Goal: Find specific page/section: Find specific page/section

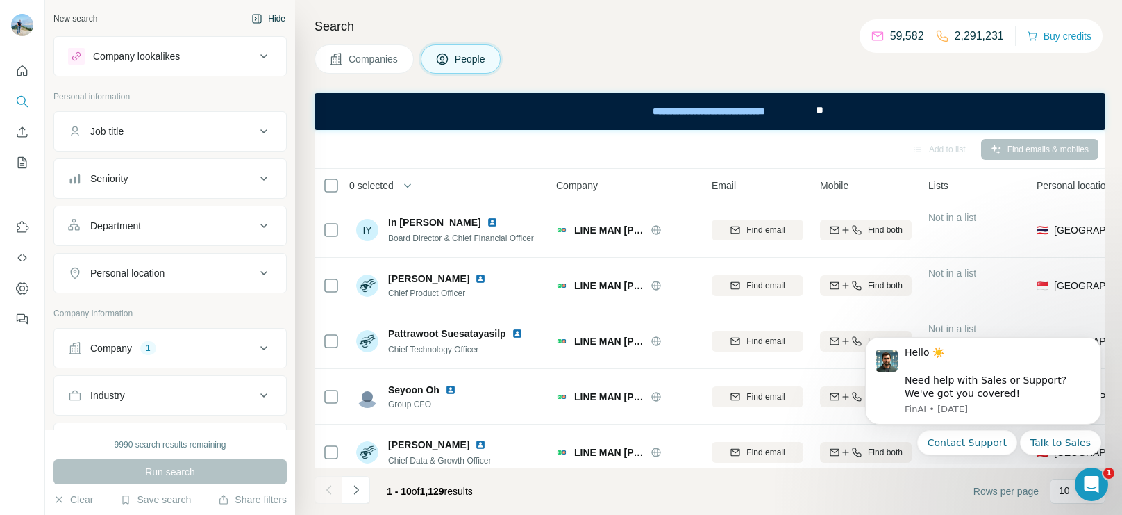
click at [263, 18] on button "Hide" at bounding box center [268, 18] width 53 height 21
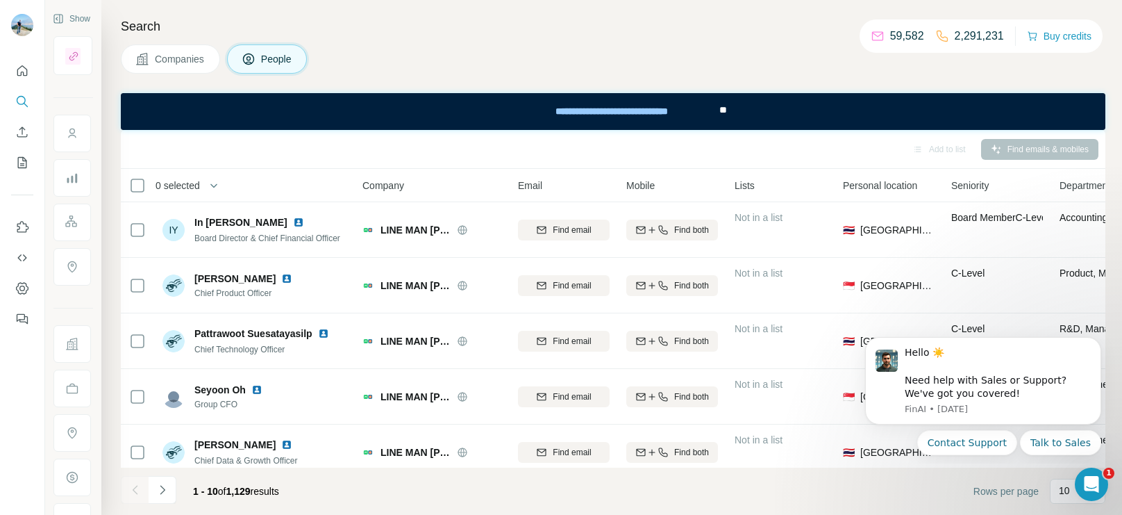
click at [204, 56] on span "Companies" at bounding box center [180, 59] width 51 height 14
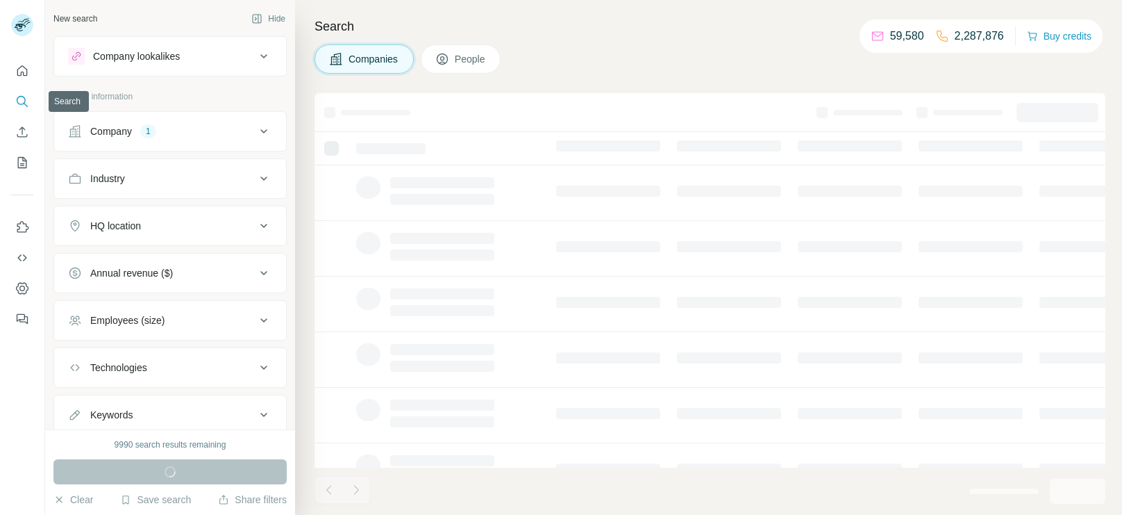
click at [21, 98] on icon "Search" at bounding box center [22, 101] width 14 height 14
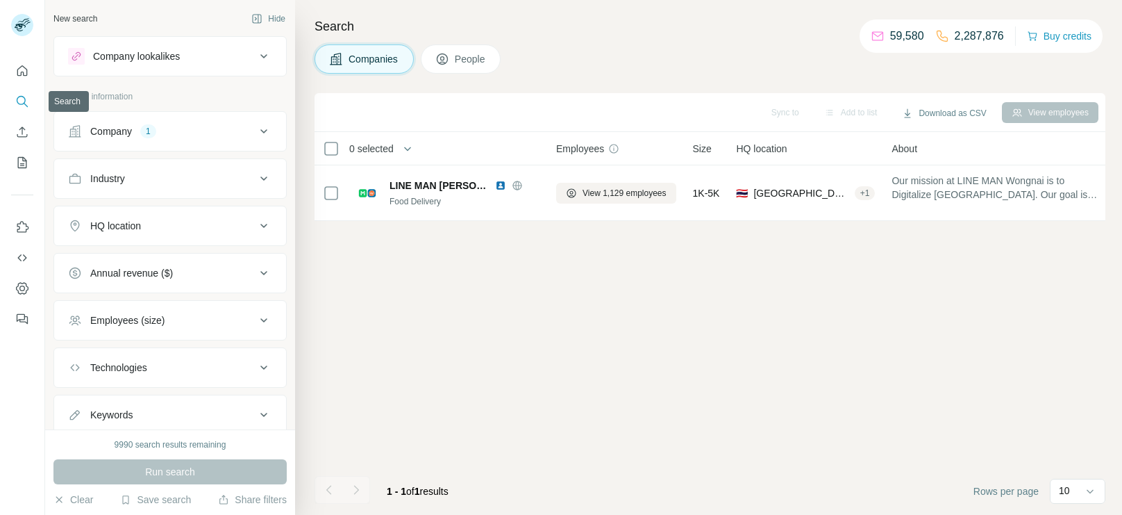
click at [21, 98] on icon "Search" at bounding box center [22, 101] width 14 height 14
click at [183, 140] on button "Company 1" at bounding box center [170, 131] width 232 height 33
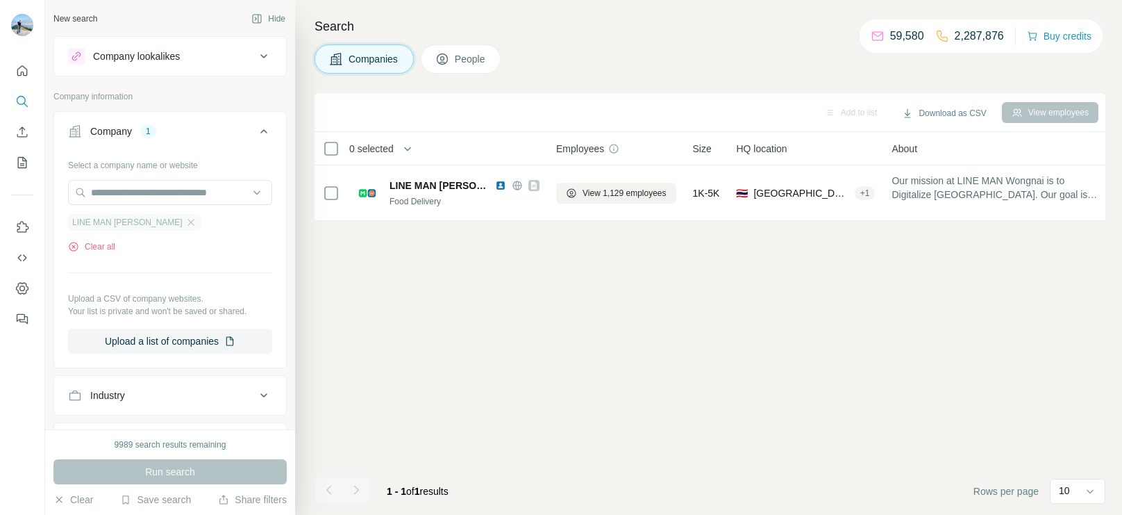
click at [125, 219] on span "LINE MAN [PERSON_NAME]" at bounding box center [127, 222] width 110 height 12
click at [185, 219] on icon "button" at bounding box center [190, 222] width 11 height 11
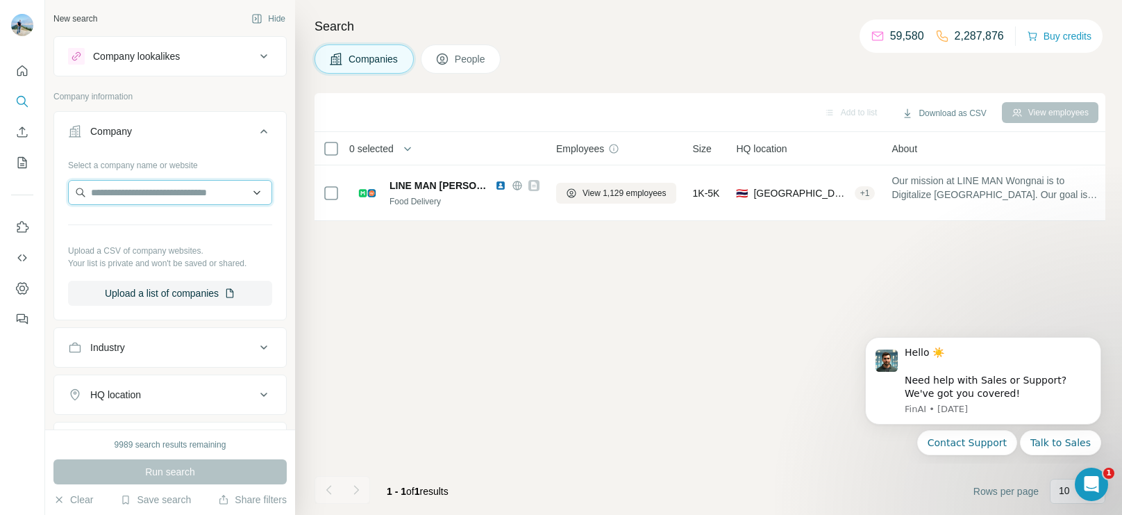
click at [138, 194] on input "text" at bounding box center [170, 192] width 204 height 25
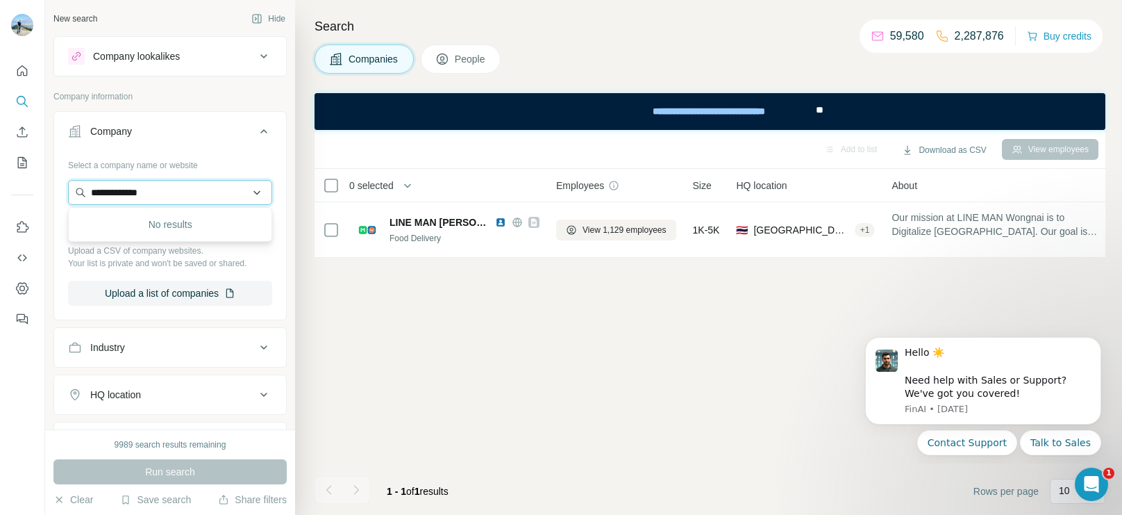
type input "**********"
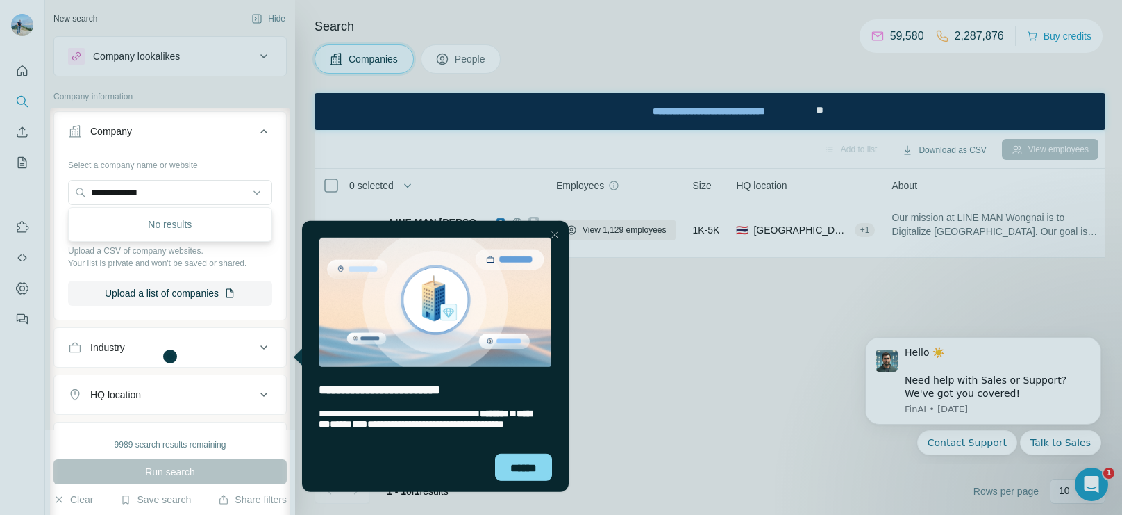
click at [551, 235] on div at bounding box center [554, 234] width 17 height 17
